Goal: Task Accomplishment & Management: Manage account settings

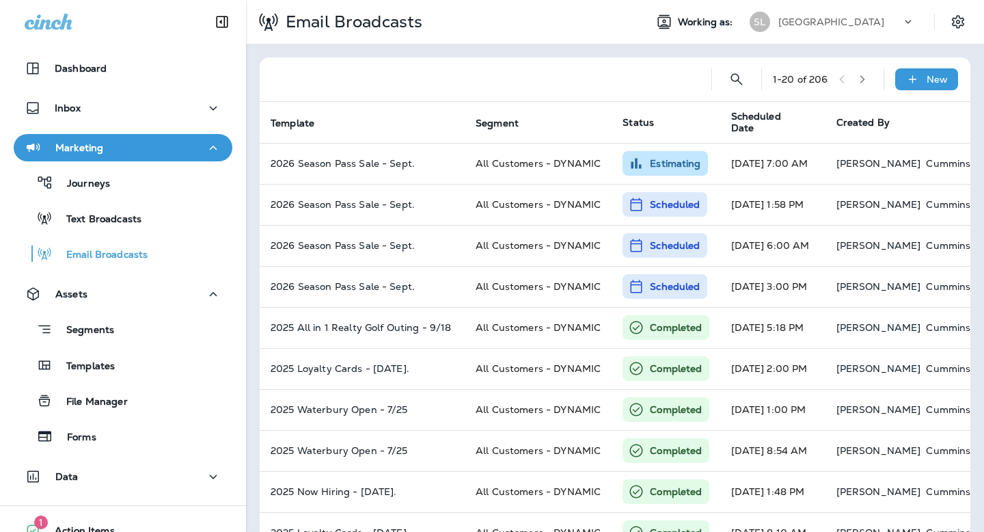
click at [851, 23] on p "[GEOGRAPHIC_DATA]" at bounding box center [831, 21] width 106 height 11
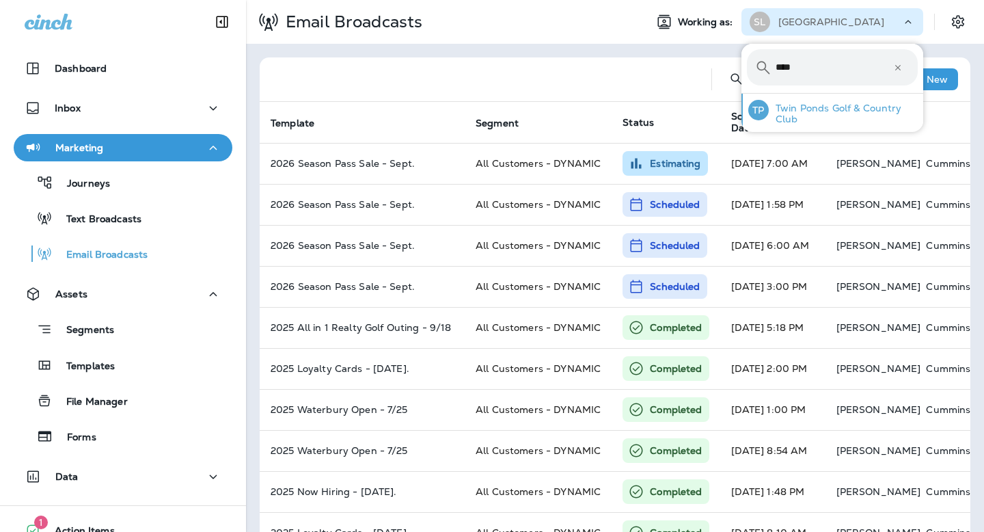
type input "****"
click at [844, 111] on p "Twin Ponds Golf & Country Club" at bounding box center [843, 113] width 149 height 22
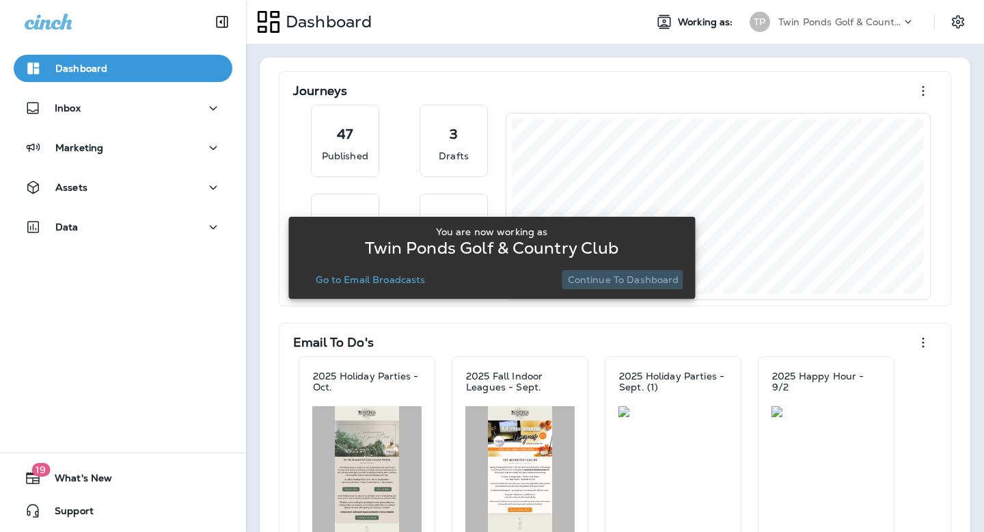
click at [601, 279] on p "Continue to Dashboard" at bounding box center [623, 279] width 111 height 11
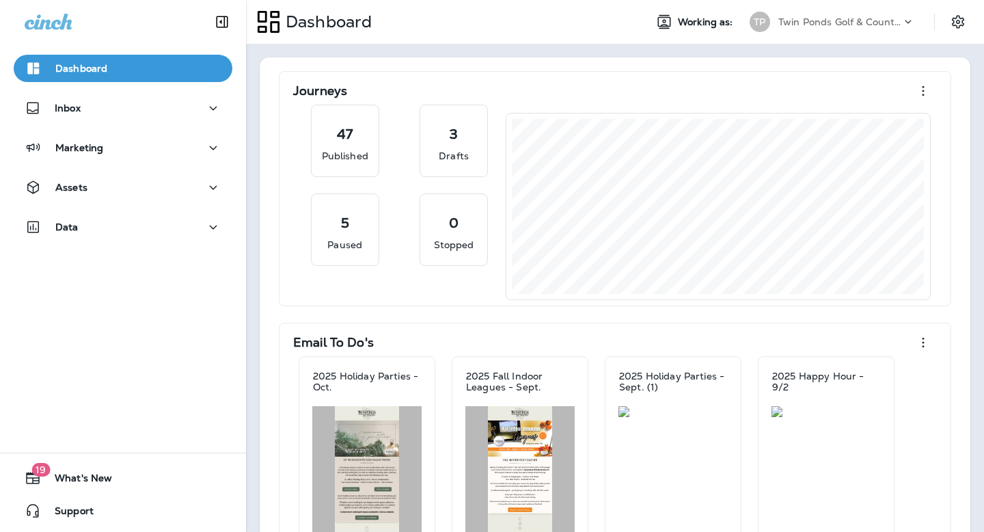
click at [153, 167] on div "Dashboard Inbox Marketing Assets Data" at bounding box center [123, 150] width 246 height 219
click at [131, 153] on div "Marketing" at bounding box center [123, 147] width 197 height 17
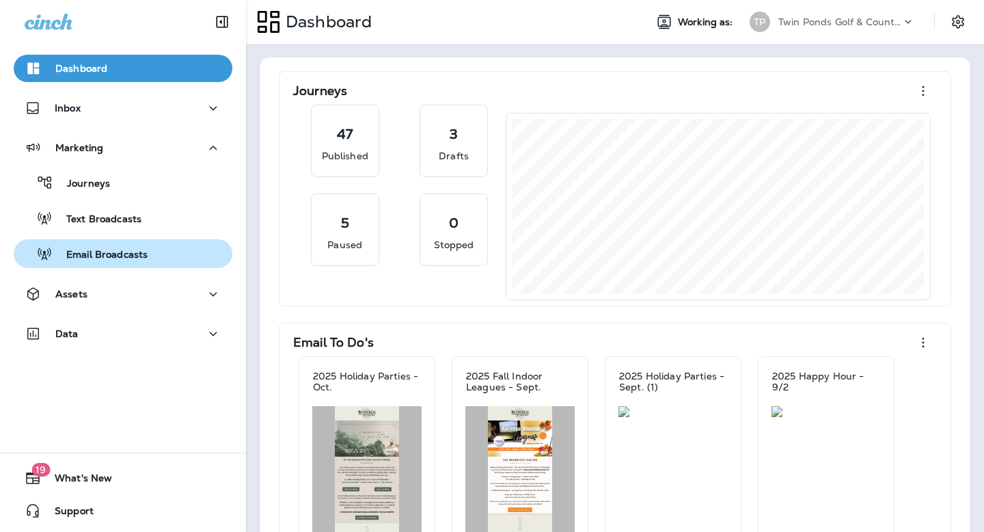
click at [122, 256] on p "Email Broadcasts" at bounding box center [100, 255] width 95 height 13
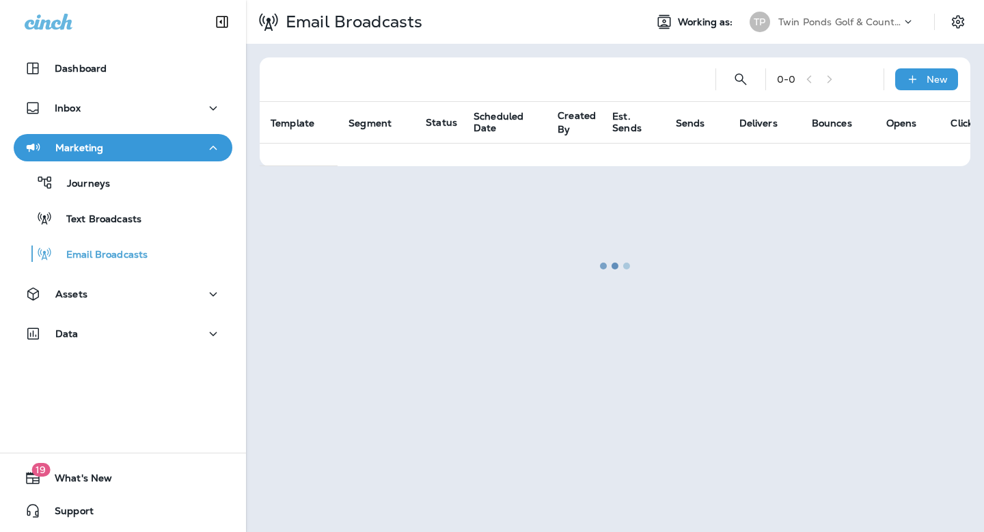
click at [100, 200] on div "Journeys Text Broadcasts Email Broadcasts" at bounding box center [123, 214] width 219 height 107
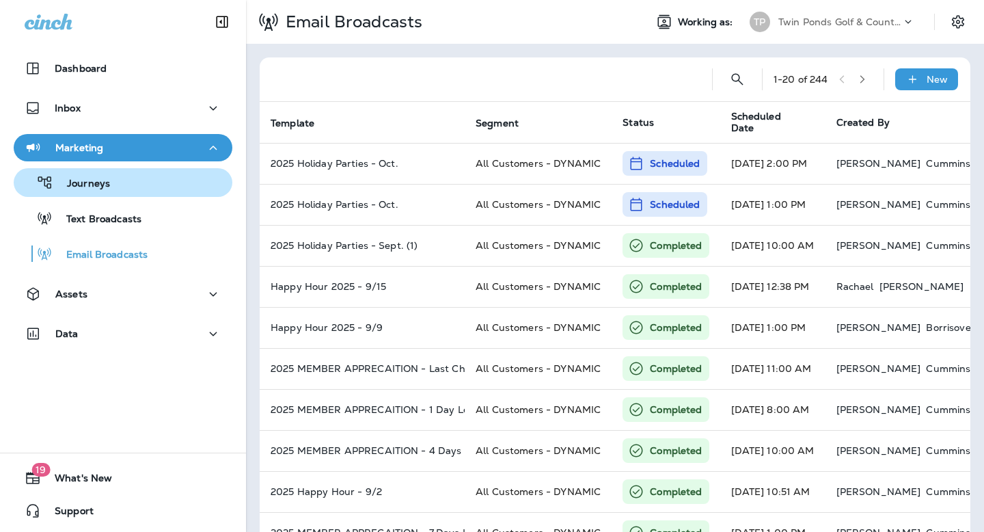
click at [94, 186] on p "Journeys" at bounding box center [81, 184] width 57 height 13
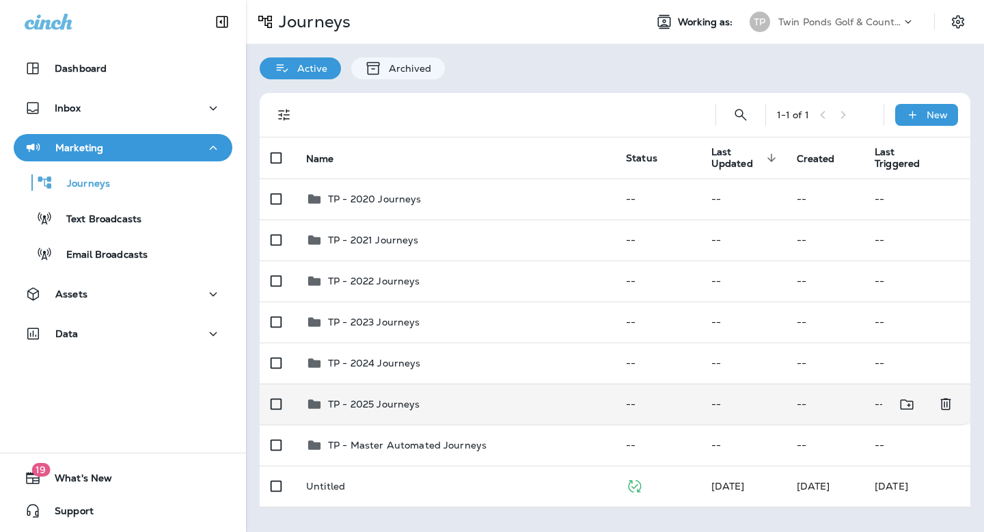
click at [378, 409] on p "TP - 2025 Journeys" at bounding box center [374, 403] width 92 height 11
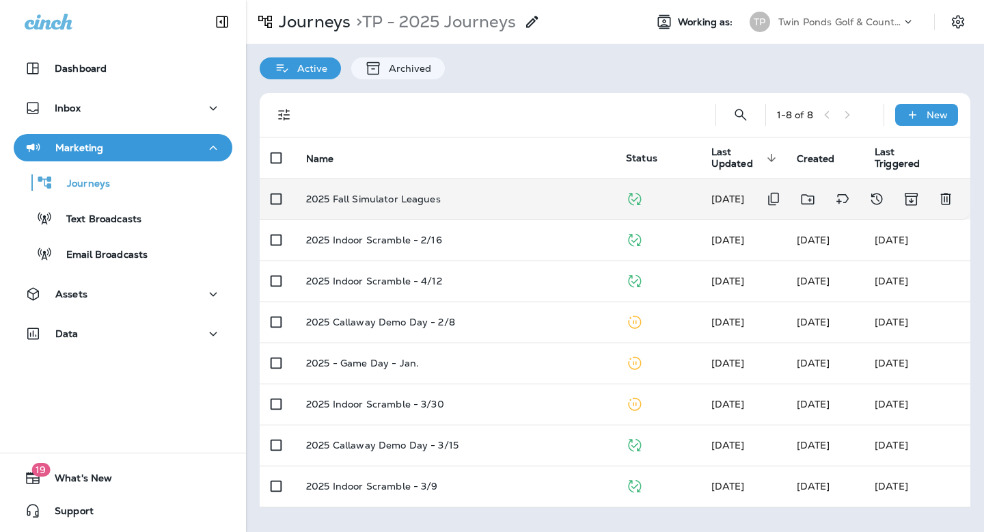
click at [366, 208] on td "2025 Fall Simulator Leagues" at bounding box center [455, 198] width 320 height 41
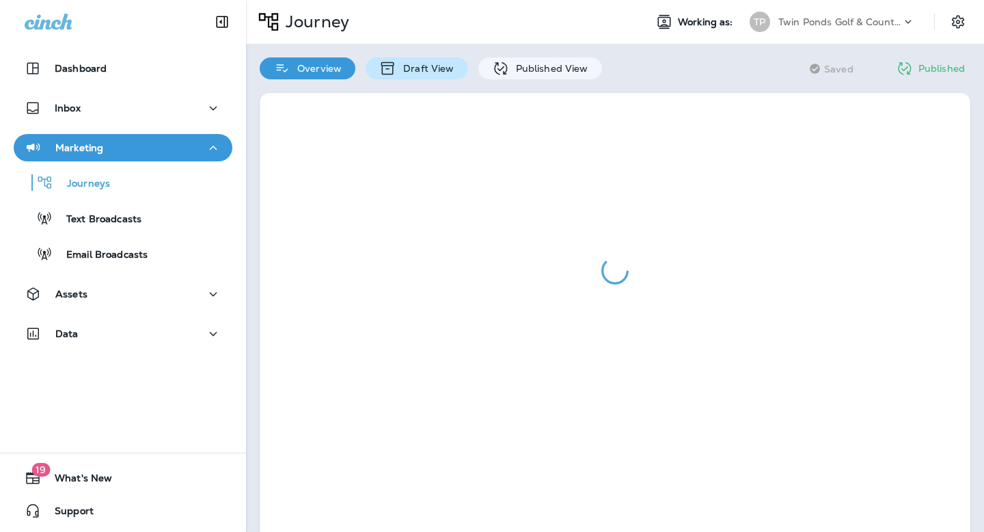
click at [408, 65] on p "Draft View" at bounding box center [424, 68] width 57 height 11
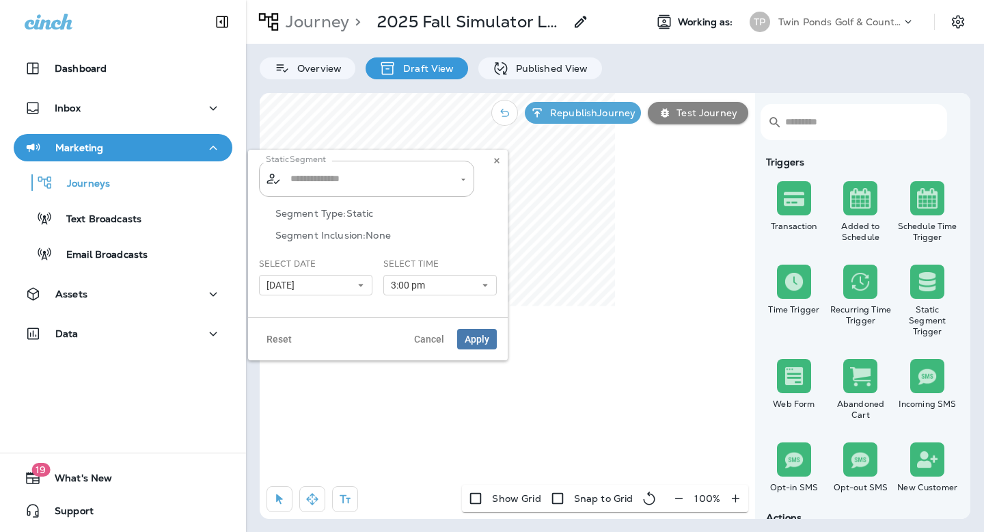
type input "**********"
click at [314, 288] on button "[DATE]" at bounding box center [315, 285] width 113 height 20
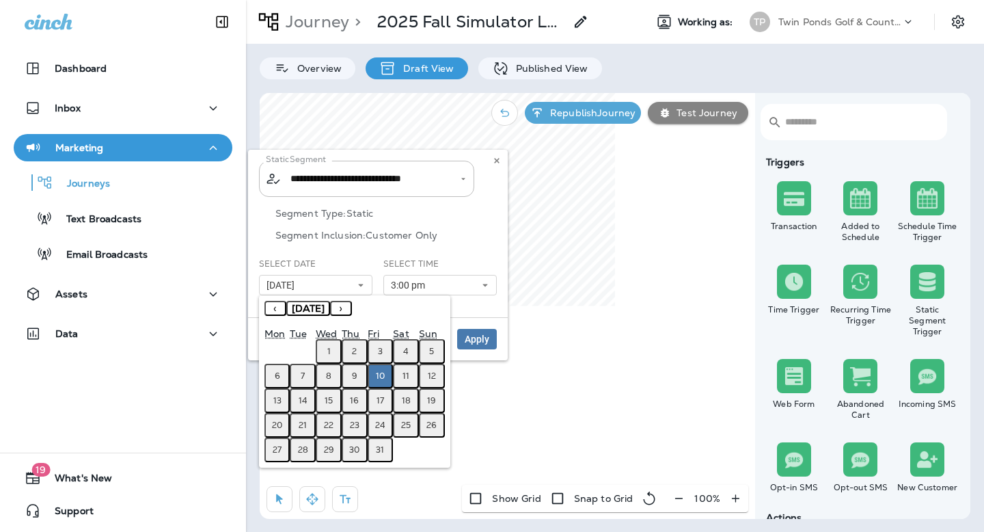
click at [305, 375] on button "7" at bounding box center [303, 375] width 26 height 25
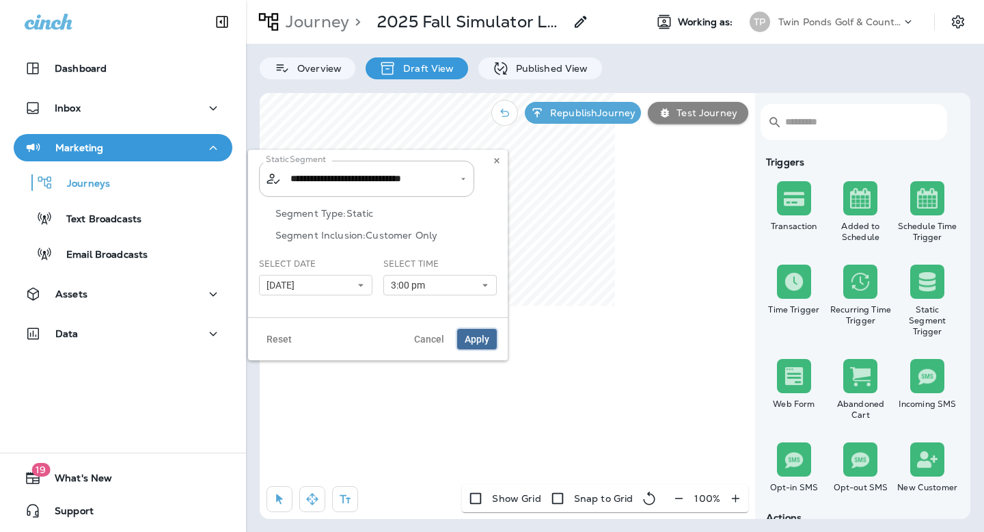
click at [465, 336] on span "Apply" at bounding box center [477, 339] width 25 height 10
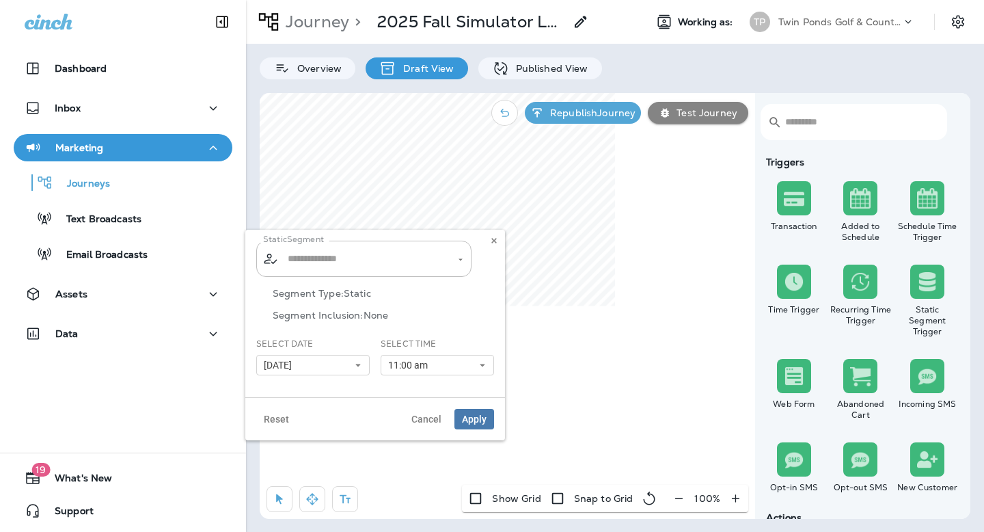
type input "**********"
click at [320, 370] on button "[DATE]" at bounding box center [312, 365] width 113 height 20
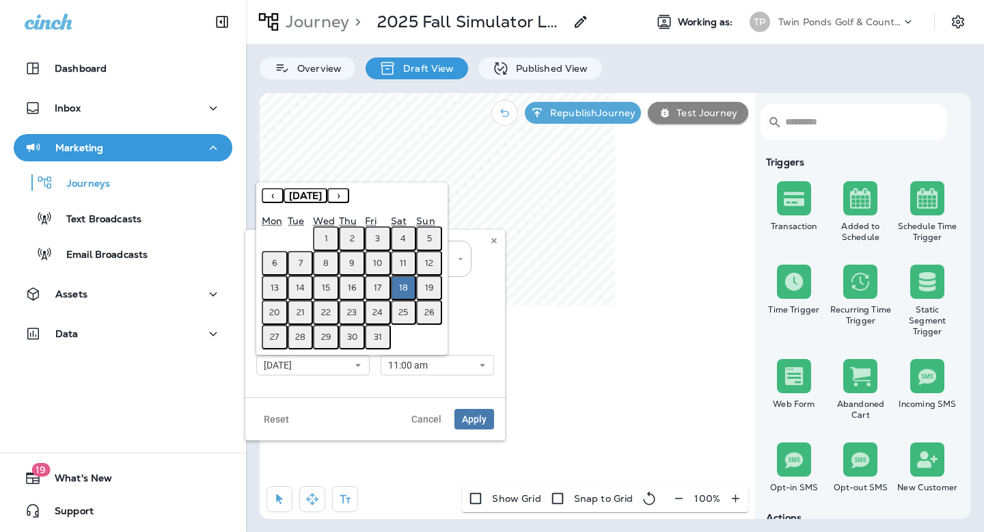
click at [346, 314] on button "23" at bounding box center [352, 312] width 26 height 25
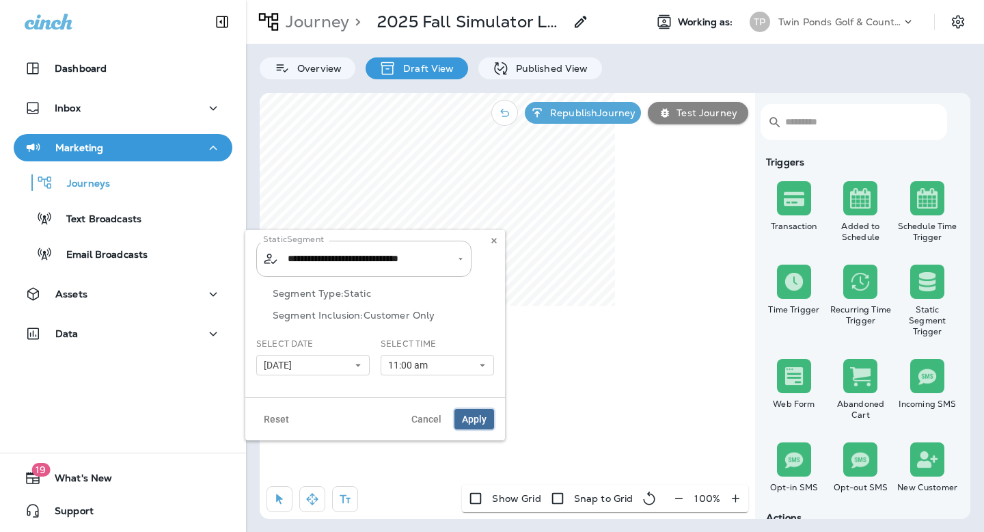
click at [477, 419] on span "Apply" at bounding box center [474, 419] width 25 height 10
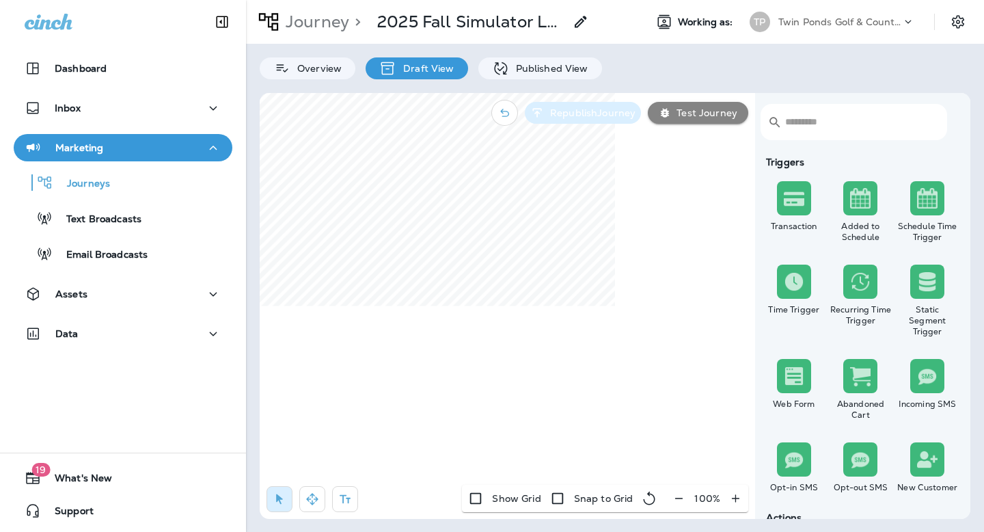
click at [594, 113] on p "Republish Journey" at bounding box center [589, 112] width 91 height 11
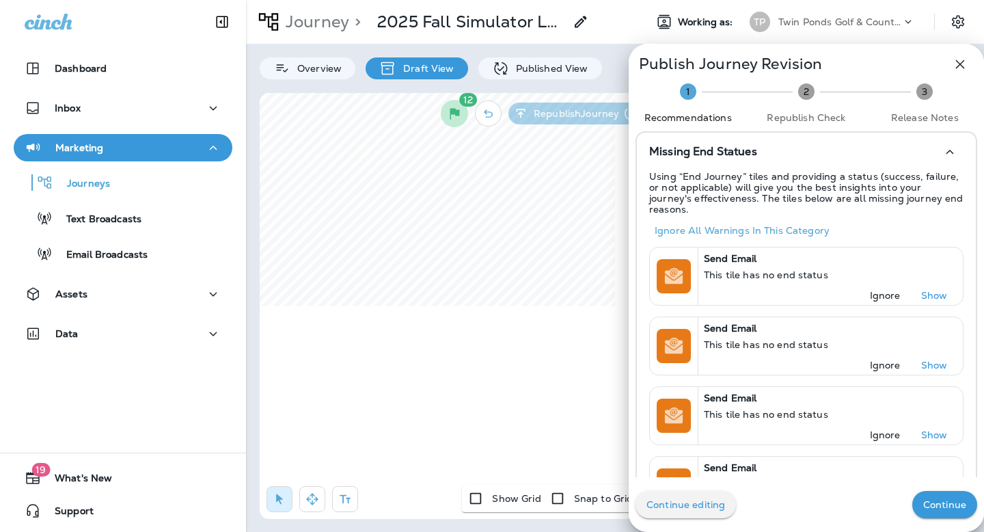
click at [946, 503] on p "Continue" at bounding box center [944, 504] width 43 height 11
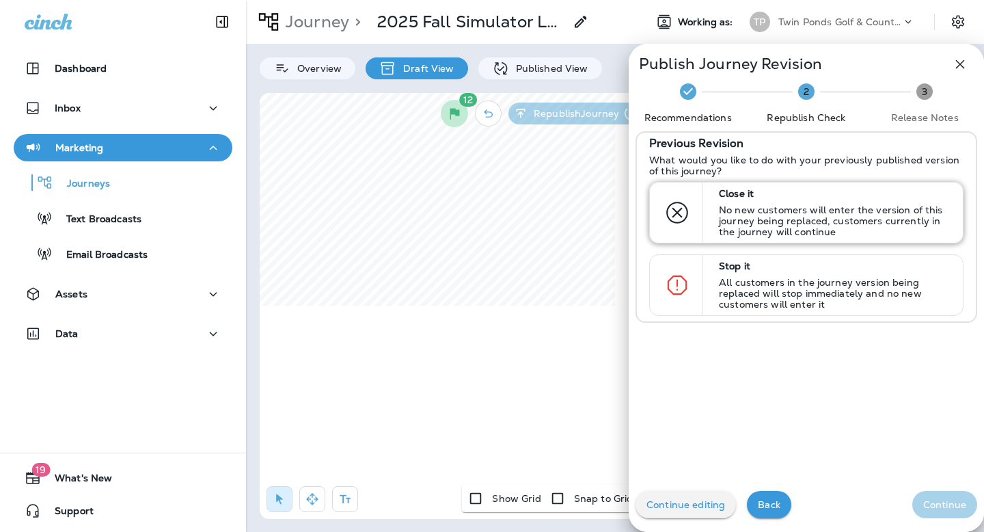
click at [826, 227] on p "No new customers will enter the version of this journey being replaced, custome…" at bounding box center [835, 220] width 232 height 33
click at [941, 509] on p "Continue" at bounding box center [944, 504] width 43 height 11
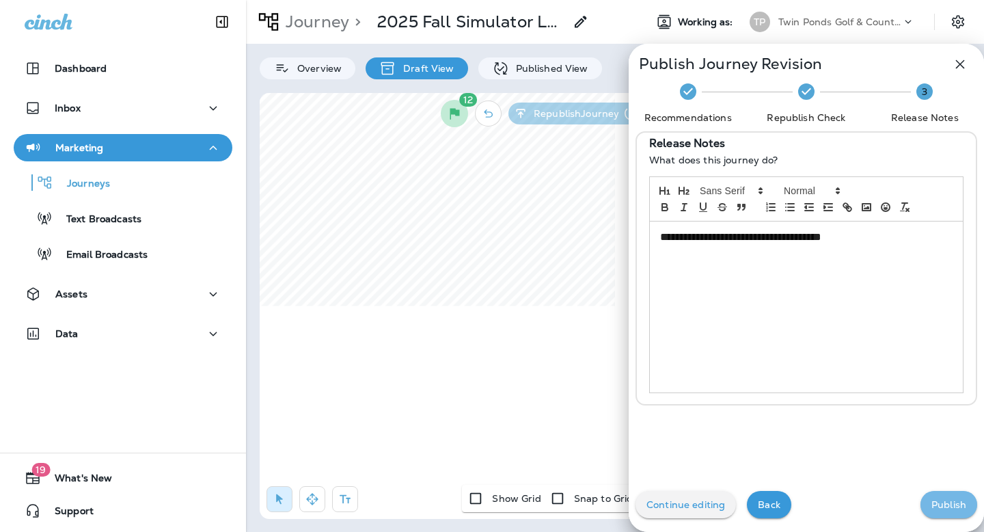
click at [939, 507] on p "Publish" at bounding box center [948, 504] width 35 height 11
